Goal: Task Accomplishment & Management: Use online tool/utility

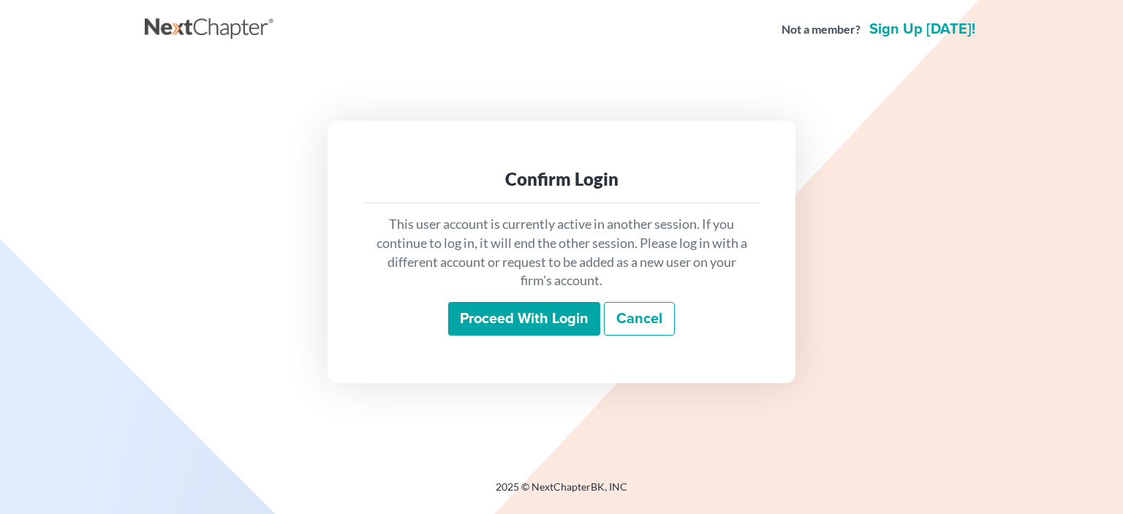
click at [527, 320] on input "Proceed with login" at bounding box center [524, 319] width 152 height 34
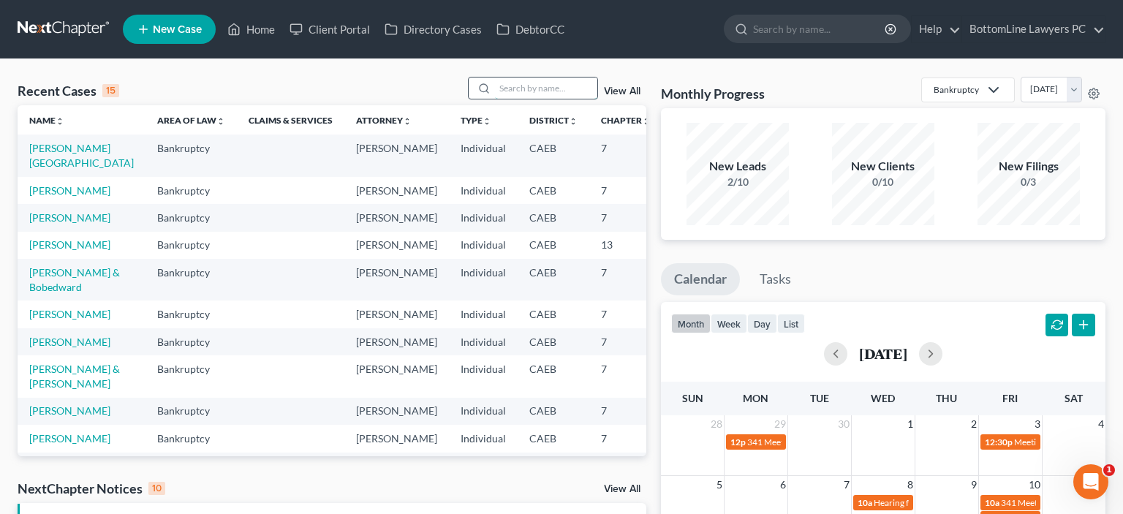
click at [510, 88] on input "search" at bounding box center [546, 88] width 102 height 21
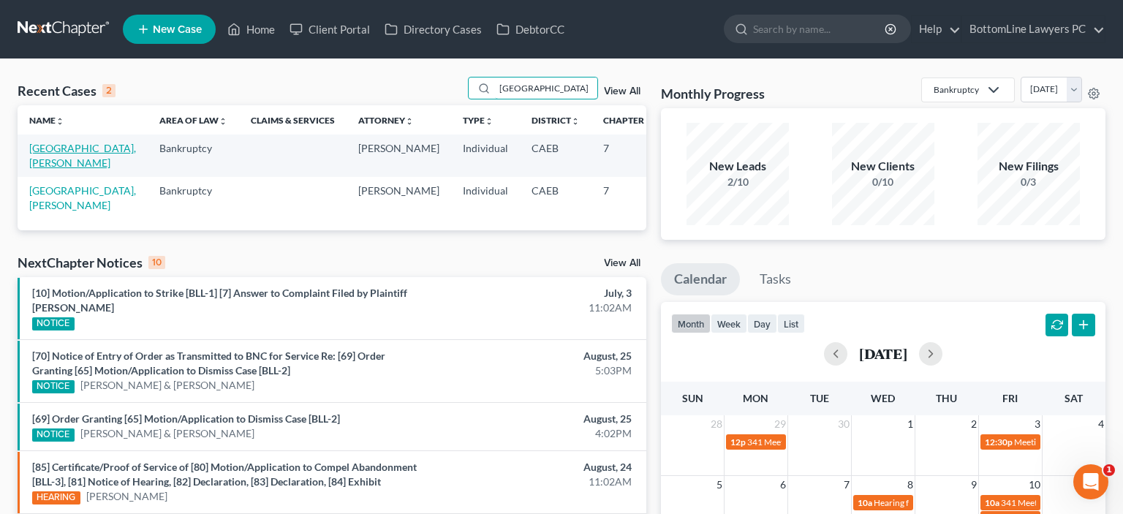
type input "paris"
click at [37, 158] on link "Paris, Audrey" at bounding box center [82, 155] width 107 height 27
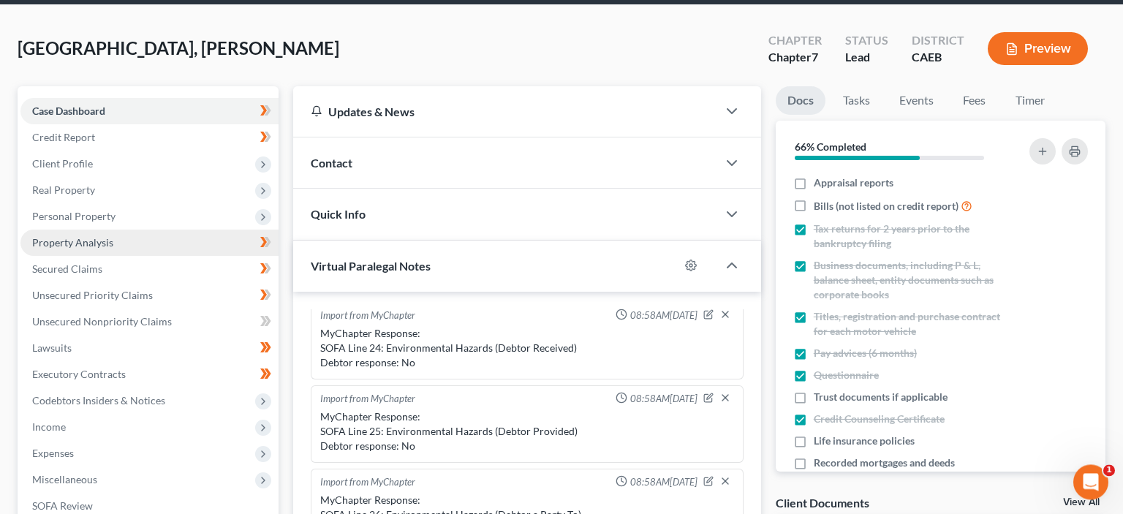
scroll to position [77, 0]
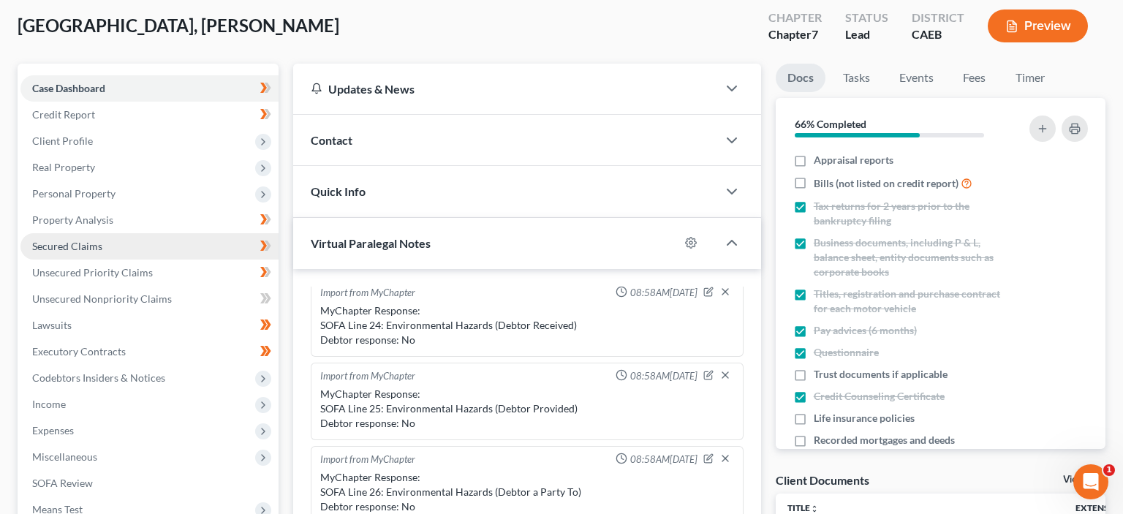
click at [98, 247] on span "Secured Claims" at bounding box center [67, 246] width 70 height 12
